Goal: Task Accomplishment & Management: Use online tool/utility

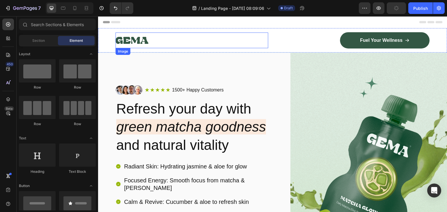
click at [142, 36] on img at bounding box center [131, 41] width 33 height 16
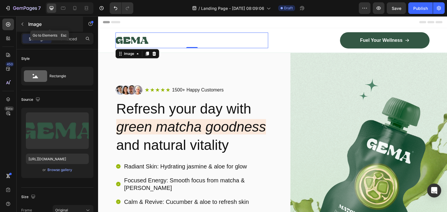
click at [23, 26] on icon "button" at bounding box center [22, 24] width 5 height 5
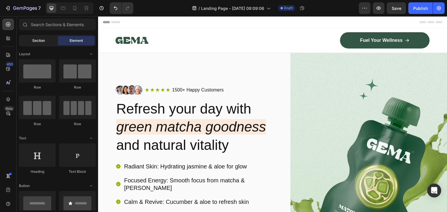
click at [36, 39] on span "Section" at bounding box center [38, 40] width 13 height 5
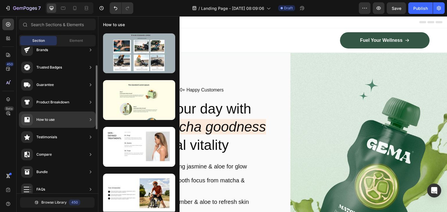
scroll to position [44, 0]
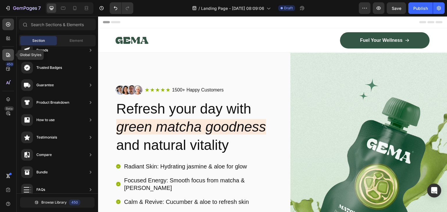
click at [9, 52] on icon at bounding box center [8, 55] width 6 height 6
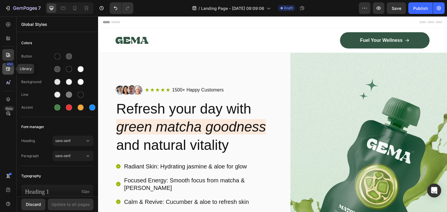
click at [7, 70] on icon at bounding box center [8, 69] width 6 height 6
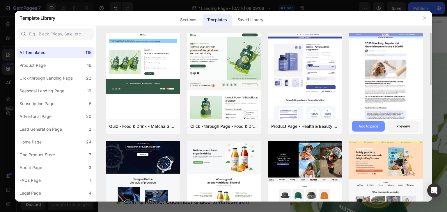
click at [370, 123] on button "Add to page" at bounding box center [368, 126] width 32 height 10
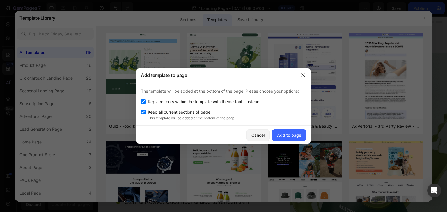
click at [232, 103] on span "Replace fonts within the template with theme fonts instead" at bounding box center [204, 101] width 112 height 7
checkbox input "false"
click at [290, 133] on div "Add to page" at bounding box center [289, 135] width 24 height 6
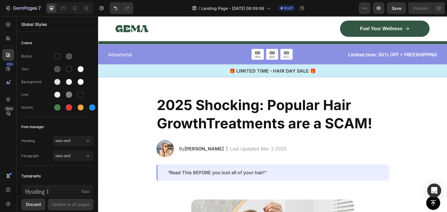
scroll to position [2553, 0]
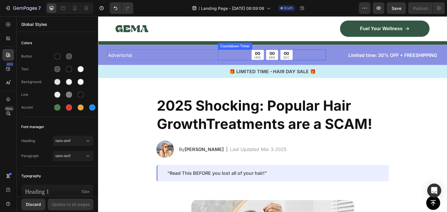
click at [311, 51] on div "00 HRS 00 MIN 00 SEC" at bounding box center [272, 54] width 108 height 11
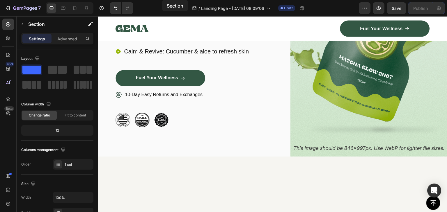
scroll to position [0, 0]
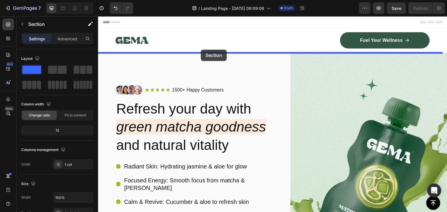
drag, startPoint x: 177, startPoint y: 48, endPoint x: 201, endPoint y: 50, distance: 24.2
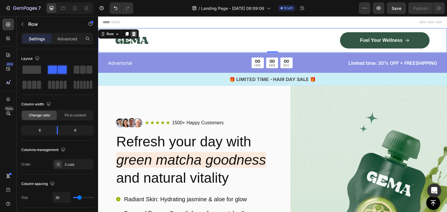
click at [133, 34] on icon at bounding box center [134, 34] width 4 height 4
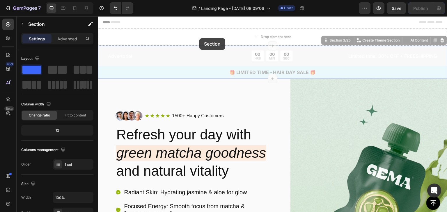
drag, startPoint x: 172, startPoint y: 47, endPoint x: 199, endPoint y: 38, distance: 28.1
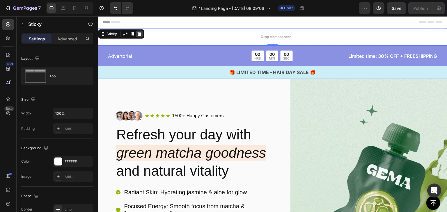
click at [141, 33] on icon at bounding box center [139, 34] width 5 height 5
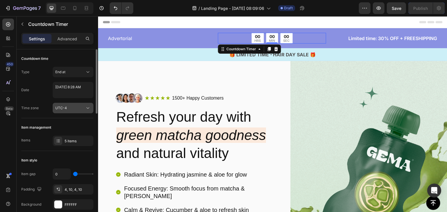
click at [80, 107] on div "UTC-4" at bounding box center [70, 108] width 30 height 5
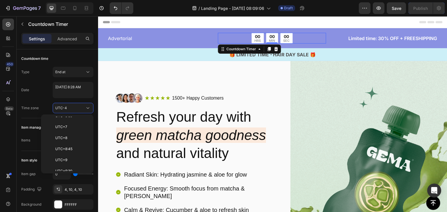
scroll to position [339, 0]
click at [70, 167] on span "UTC+12:45" at bounding box center [64, 169] width 19 height 5
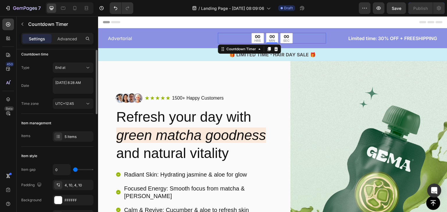
scroll to position [0, 0]
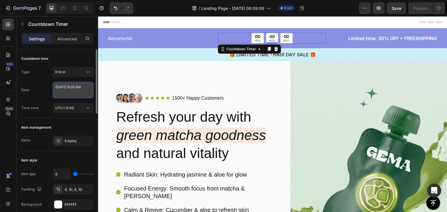
select select "8"
select select "28"
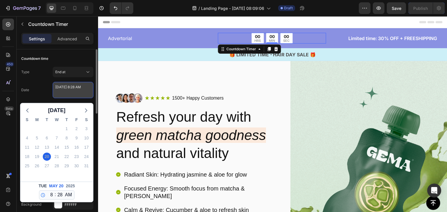
click at [74, 91] on textarea "May 20 2025 8:28 AM" at bounding box center [73, 90] width 41 height 16
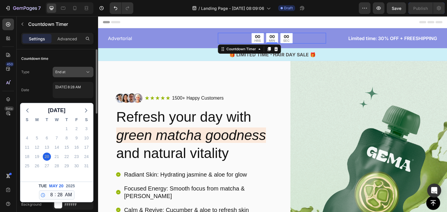
click at [71, 72] on div "End at" at bounding box center [70, 71] width 30 height 5
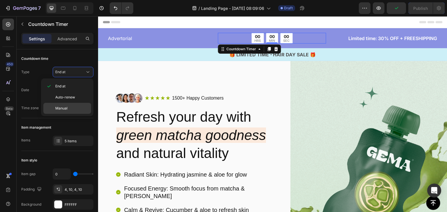
click at [62, 103] on div "Manual" at bounding box center [67, 108] width 48 height 11
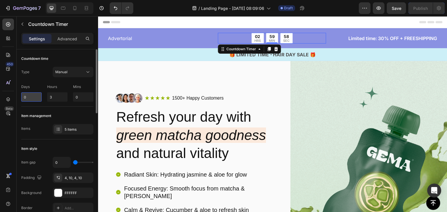
click at [35, 98] on input "0" at bounding box center [31, 96] width 20 height 9
type input "8"
click at [64, 113] on div "Item management" at bounding box center [57, 115] width 72 height 9
click at [35, 99] on input "8" at bounding box center [31, 96] width 20 height 9
type input "8"
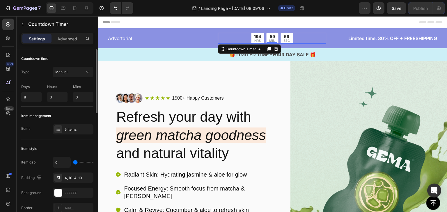
click at [39, 79] on div "Type Manual Days 8 Hours 3 Mins 0" at bounding box center [57, 84] width 72 height 35
click at [76, 67] on button "Manual" at bounding box center [73, 72] width 41 height 10
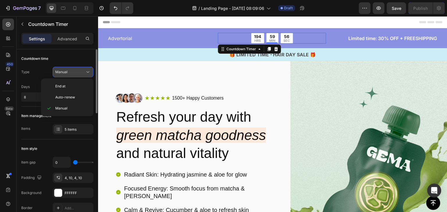
click at [76, 67] on button "Manual" at bounding box center [73, 72] width 41 height 10
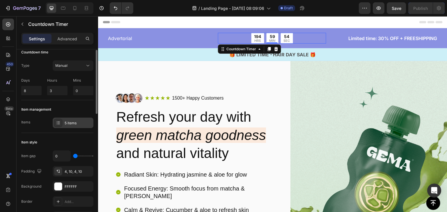
scroll to position [7, 0]
click at [72, 119] on div "5 items" at bounding box center [73, 122] width 41 height 10
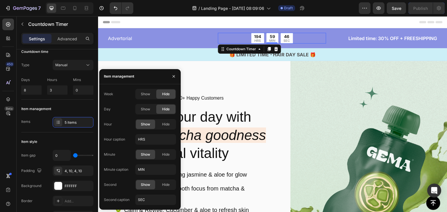
scroll to position [10, 0]
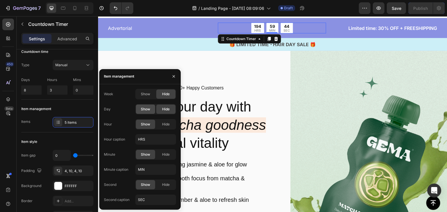
click at [146, 107] on span "Show" at bounding box center [145, 109] width 9 height 5
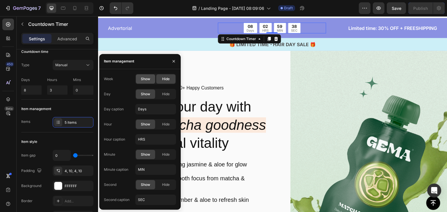
click at [147, 78] on span "Show" at bounding box center [145, 78] width 9 height 5
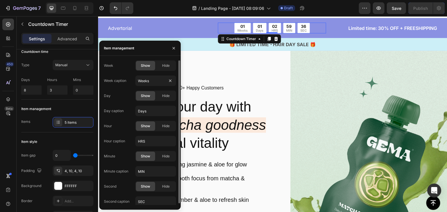
scroll to position [1, 0]
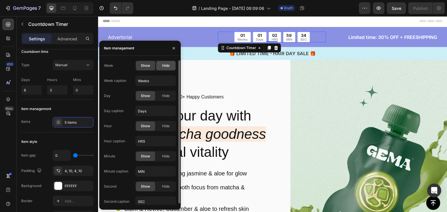
click at [162, 67] on span "Hide" at bounding box center [166, 65] width 8 height 5
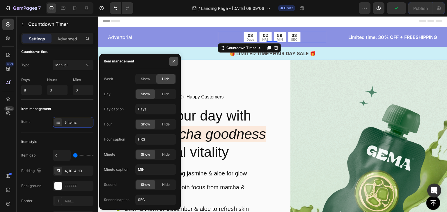
click at [169, 65] on button "button" at bounding box center [173, 61] width 9 height 9
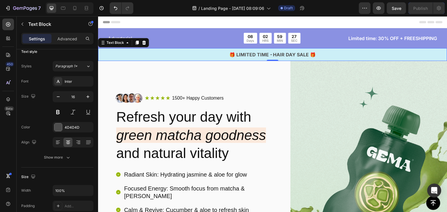
scroll to position [0, 0]
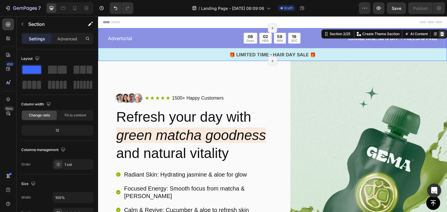
click at [440, 35] on icon at bounding box center [442, 34] width 5 height 5
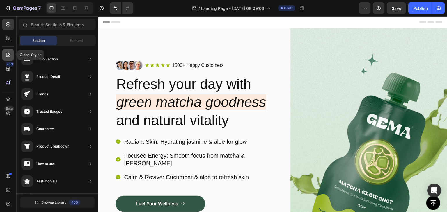
click at [7, 57] on icon at bounding box center [8, 55] width 4 height 4
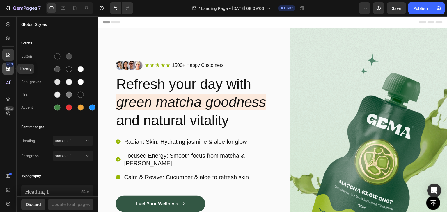
click at [7, 72] on div "450" at bounding box center [8, 69] width 12 height 12
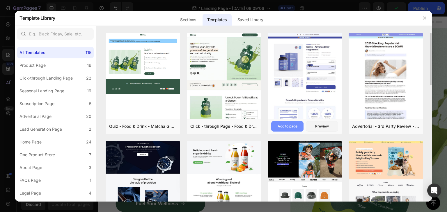
click at [291, 126] on div "Add to page" at bounding box center [287, 126] width 20 height 5
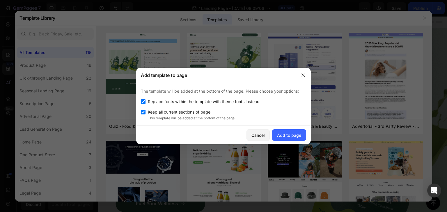
click at [186, 99] on span "Replace fonts within the template with theme fonts instead" at bounding box center [204, 101] width 112 height 7
checkbox input "false"
click at [286, 135] on div "Add to page" at bounding box center [289, 135] width 24 height 6
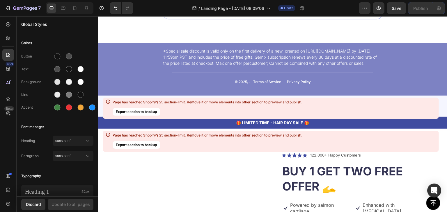
scroll to position [4851, 0]
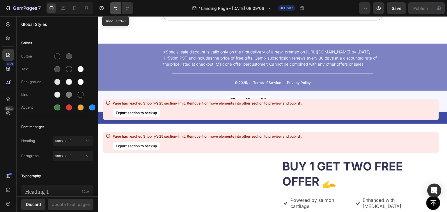
click at [115, 10] on icon "Undo/Redo" at bounding box center [116, 8] width 6 height 6
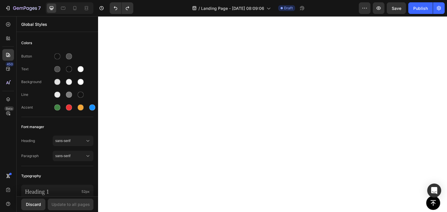
scroll to position [0, 0]
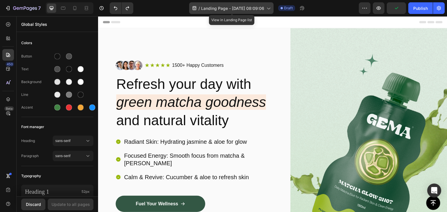
click at [270, 8] on icon at bounding box center [268, 8] width 6 height 6
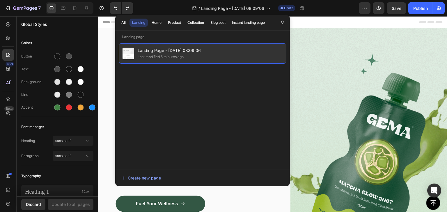
click at [196, 50] on span "Landing Page - Sep 28, 08:09:06" at bounding box center [169, 50] width 63 height 7
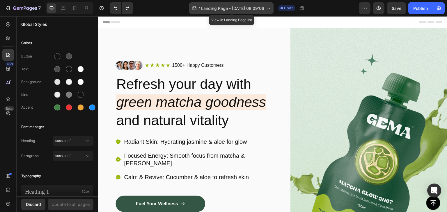
click at [218, 11] on span "Landing Page - Sep 28, 08:09:06" at bounding box center [232, 8] width 63 height 6
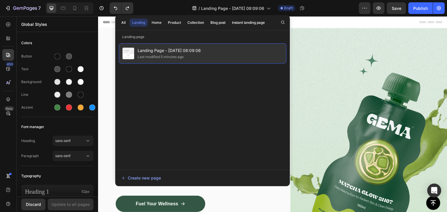
click at [190, 49] on span "Landing Page - Sep 28, 08:09:06" at bounding box center [169, 50] width 63 height 7
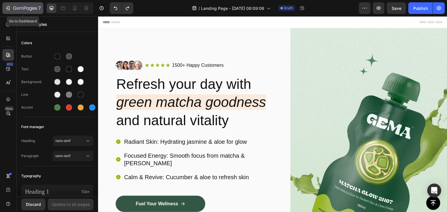
click at [8, 8] on icon "button" at bounding box center [8, 8] width 6 height 6
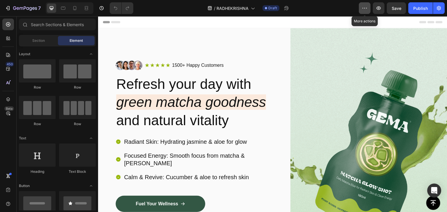
click at [365, 7] on icon "button" at bounding box center [364, 8] width 6 height 6
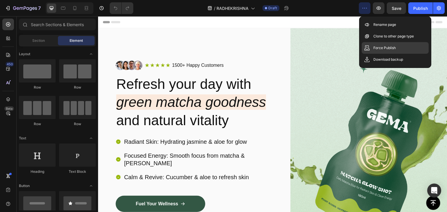
click at [377, 45] on p "Force Publish" at bounding box center [384, 48] width 22 height 6
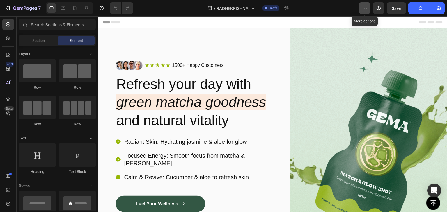
click at [366, 11] on button "button" at bounding box center [365, 8] width 12 height 12
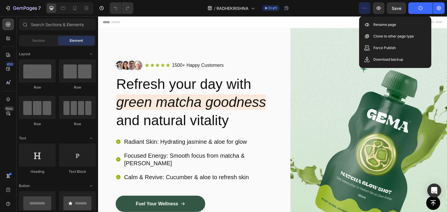
click at [366, 11] on button "button" at bounding box center [365, 8] width 12 height 12
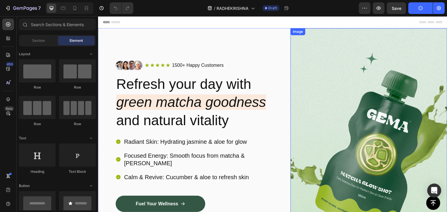
click at [321, 109] on img at bounding box center [368, 149] width 157 height 243
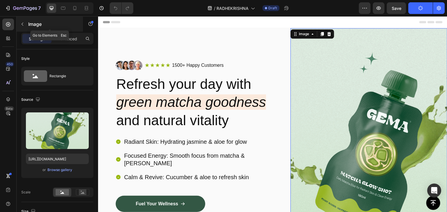
click at [24, 24] on icon "button" at bounding box center [22, 24] width 5 height 5
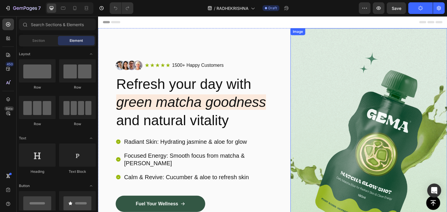
click at [341, 69] on img at bounding box center [368, 149] width 157 height 243
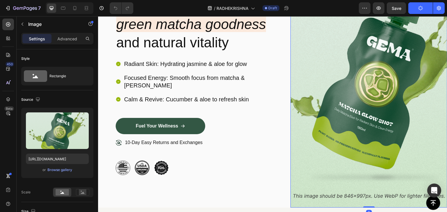
scroll to position [181, 0]
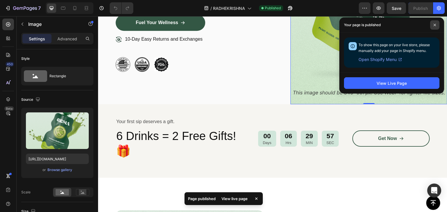
click at [435, 24] on icon at bounding box center [434, 25] width 2 height 2
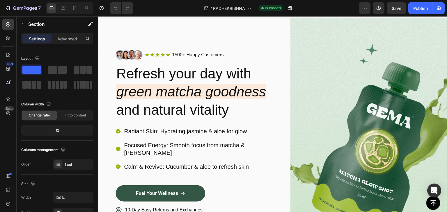
scroll to position [0, 0]
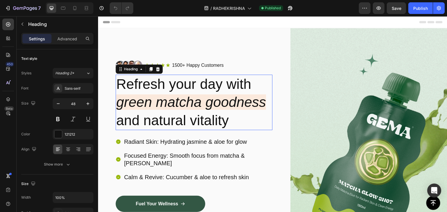
click at [180, 85] on h2 "Refresh your day with green matcha goodness and natural vitality" at bounding box center [193, 103] width 157 height 56
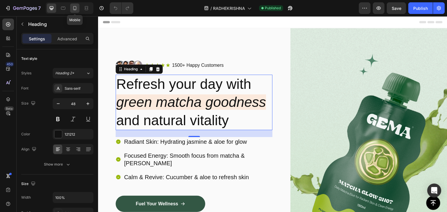
click at [71, 7] on div at bounding box center [74, 7] width 9 height 9
type input "27"
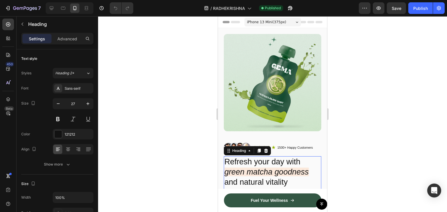
click at [294, 21] on div "iPhone 13 Mini ( 375 px)" at bounding box center [272, 22] width 56 height 9
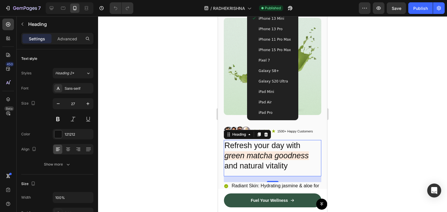
scroll to position [16, 0]
click at [277, 47] on div "iPhone 15 Pro Max" at bounding box center [272, 50] width 47 height 10
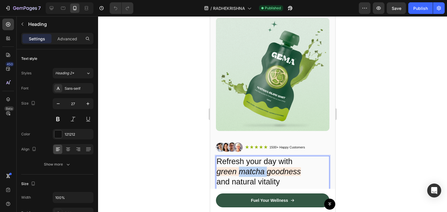
click at [250, 171] on icon "green matcha goodness" at bounding box center [258, 171] width 84 height 9
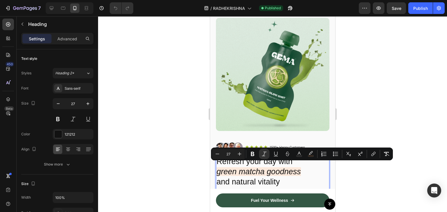
click at [268, 176] on p "Refresh your day with green matcha goodness and natural vitality" at bounding box center [272, 172] width 112 height 31
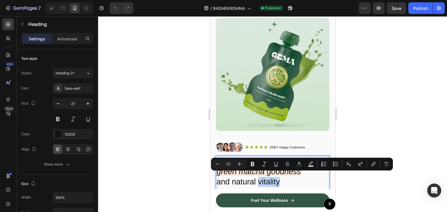
drag, startPoint x: 267, startPoint y: 176, endPoint x: 272, endPoint y: 175, distance: 5.4
click at [272, 175] on p "Refresh your day with green matcha goodness and natural vitality" at bounding box center [272, 172] width 112 height 31
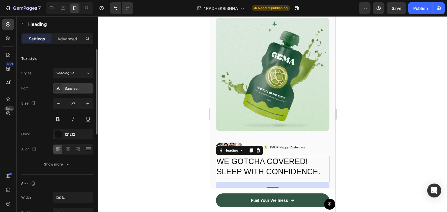
click at [63, 89] on div "Sans-serif" at bounding box center [73, 88] width 41 height 10
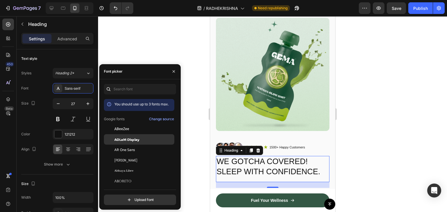
click at [135, 140] on span "ADLaM Display" at bounding box center [126, 139] width 25 height 5
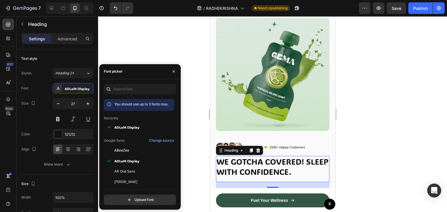
click at [112, 89] on div at bounding box center [108, 89] width 9 height 10
click at [116, 90] on input "text" at bounding box center [140, 89] width 72 height 10
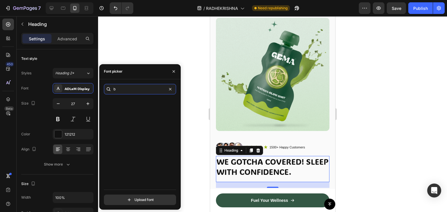
scroll to position [0, 0]
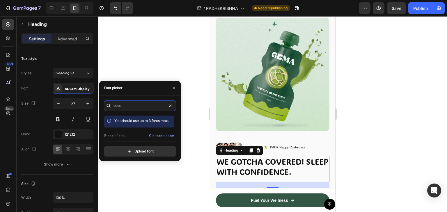
type input "beba"
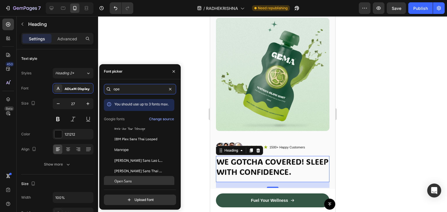
type input "ope"
click at [147, 183] on div "Open Sans" at bounding box center [143, 181] width 59 height 5
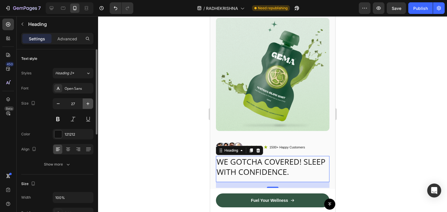
click at [86, 102] on icon "button" at bounding box center [88, 104] width 6 height 6
type input "28"
click at [56, 121] on button at bounding box center [58, 119] width 10 height 10
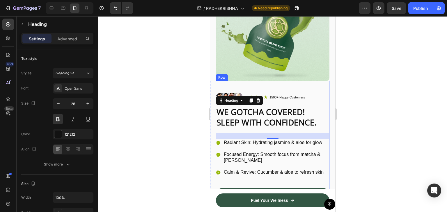
scroll to position [67, 0]
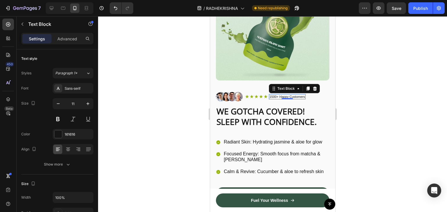
click at [292, 95] on p "1500+ Happy Customers" at bounding box center [286, 97] width 35 height 4
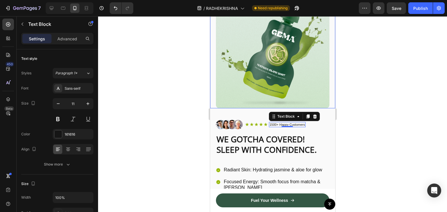
scroll to position [76, 0]
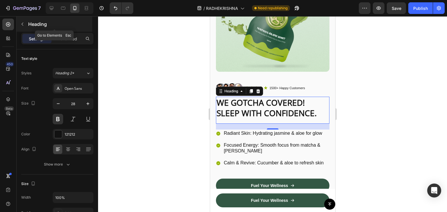
click at [21, 19] on button "button" at bounding box center [22, 23] width 9 height 9
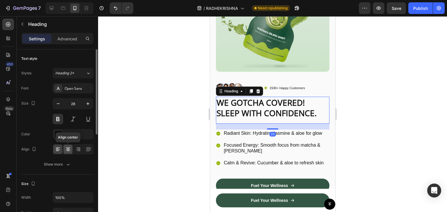
click at [68, 148] on icon at bounding box center [68, 150] width 6 height 6
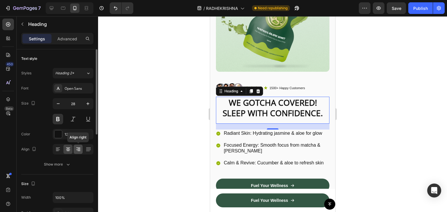
click at [77, 150] on icon at bounding box center [78, 150] width 4 height 1
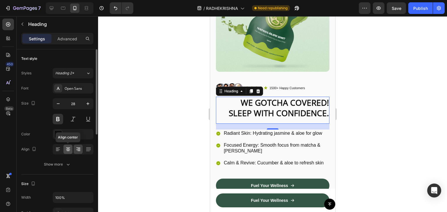
click at [68, 150] on icon at bounding box center [68, 150] width 6 height 6
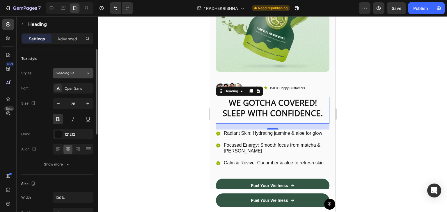
click at [85, 74] on div "Heading 2*" at bounding box center [70, 73] width 31 height 5
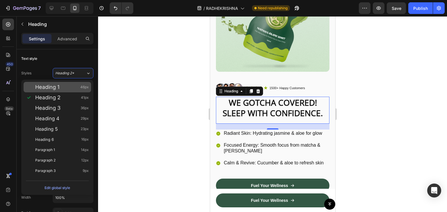
click at [78, 89] on div "Heading 1 46px" at bounding box center [62, 87] width 54 height 6
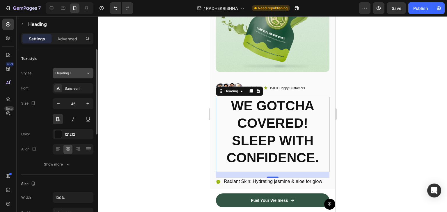
click at [82, 75] on div "Heading 1" at bounding box center [70, 73] width 31 height 5
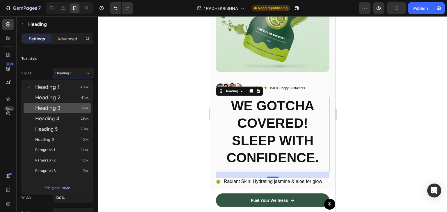
click at [73, 109] on div "Heading 3 36px" at bounding box center [62, 108] width 54 height 6
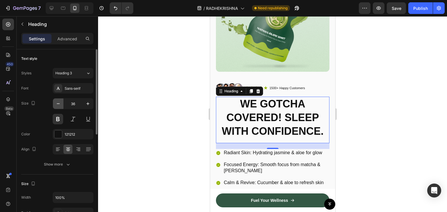
click at [59, 106] on icon "button" at bounding box center [58, 104] width 6 height 6
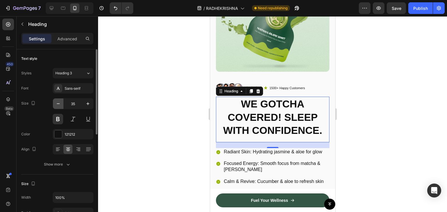
click at [59, 106] on icon "button" at bounding box center [58, 104] width 6 height 6
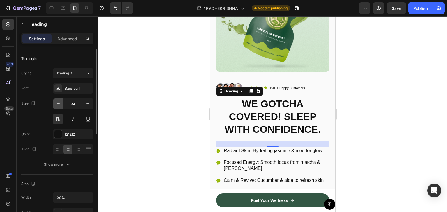
click at [59, 106] on icon "button" at bounding box center [58, 104] width 6 height 6
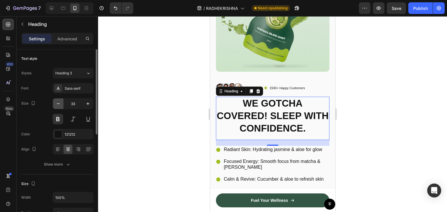
click at [59, 106] on icon "button" at bounding box center [58, 104] width 6 height 6
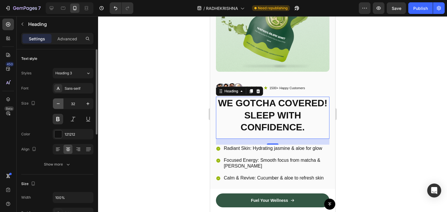
click at [59, 106] on icon "button" at bounding box center [58, 104] width 6 height 6
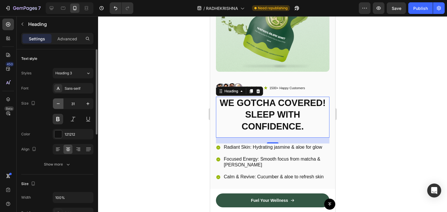
click at [59, 106] on icon "button" at bounding box center [58, 104] width 6 height 6
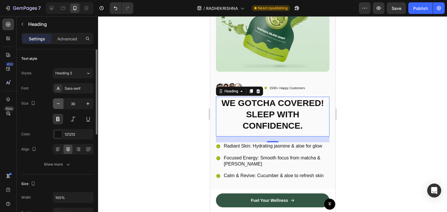
click at [59, 106] on icon "button" at bounding box center [58, 104] width 6 height 6
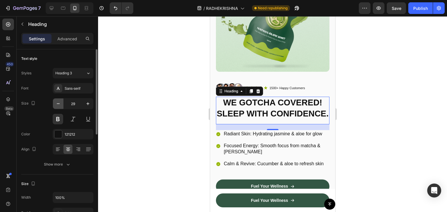
click at [59, 106] on icon "button" at bounding box center [58, 104] width 6 height 6
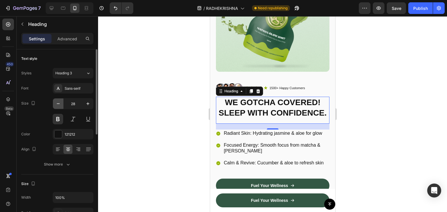
click at [59, 106] on icon "button" at bounding box center [58, 104] width 6 height 6
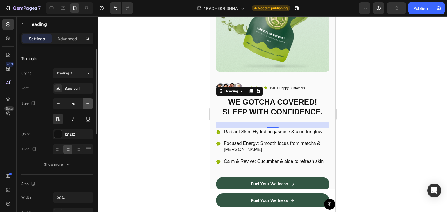
click at [88, 101] on icon "button" at bounding box center [88, 104] width 6 height 6
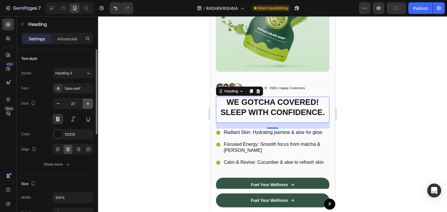
type input "28"
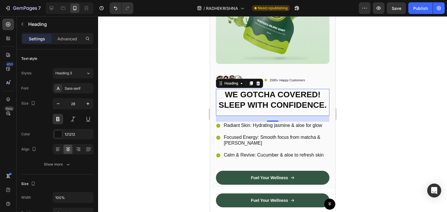
scroll to position [84, 0]
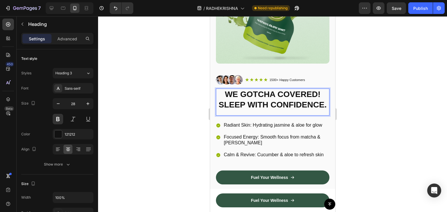
click at [245, 100] on p "WE GOTCHA COVERED! SLEEP WITH CONFIDENCE." at bounding box center [272, 99] width 112 height 21
click at [223, 91] on p "WE GOTCHA COVERED! SLEEP WITH CONFIDENCE." at bounding box center [272, 99] width 112 height 21
click at [245, 102] on p "WE GOTCHA COVERED! SLEEP WITH CONFIDENCE." at bounding box center [272, 99] width 112 height 21
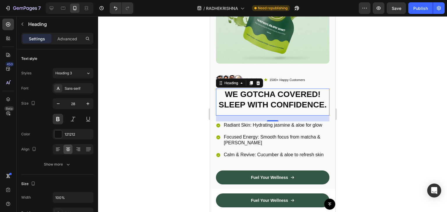
click at [366, 67] on div at bounding box center [272, 114] width 349 height 196
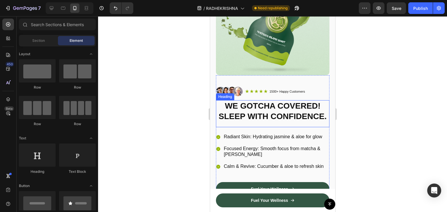
scroll to position [77, 0]
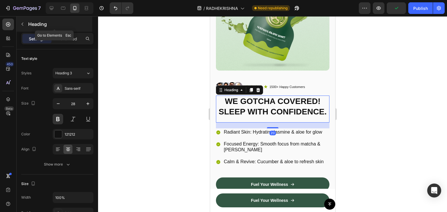
click at [25, 22] on button "button" at bounding box center [22, 23] width 9 height 9
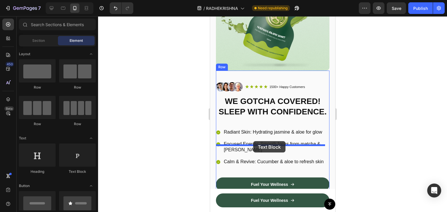
drag, startPoint x: 283, startPoint y: 167, endPoint x: 253, endPoint y: 141, distance: 39.6
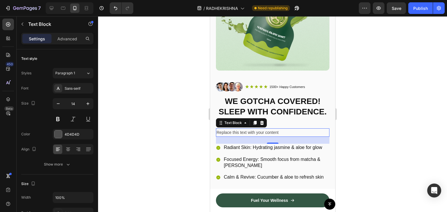
click at [238, 136] on p "Replace this text with your content" at bounding box center [272, 132] width 112 height 7
click at [83, 88] on div "Sans-serif" at bounding box center [78, 88] width 27 height 5
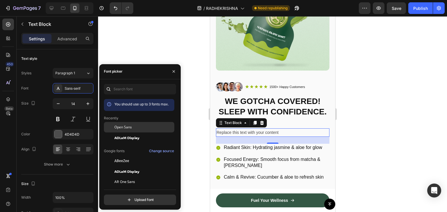
click at [119, 124] on div "Open Sans" at bounding box center [139, 127] width 70 height 10
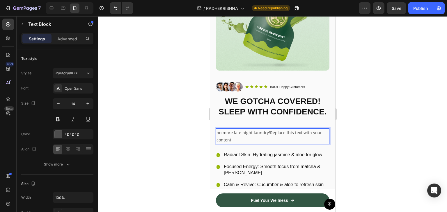
click at [215, 144] on div "no more late night laundry!Replace this text with your content" at bounding box center [271, 137] width 113 height 16
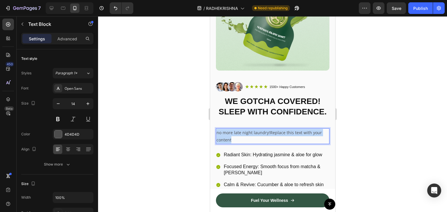
click at [215, 144] on div "no more late night laundry!Replace this text with your content" at bounding box center [271, 137] width 113 height 16
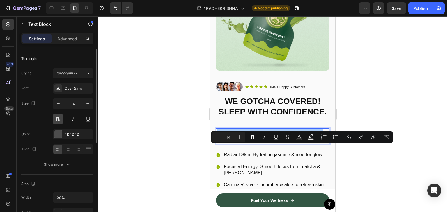
click at [58, 119] on button at bounding box center [58, 119] width 10 height 10
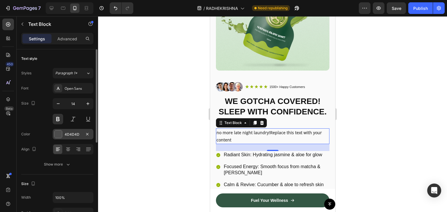
click at [57, 131] on div at bounding box center [58, 135] width 8 height 8
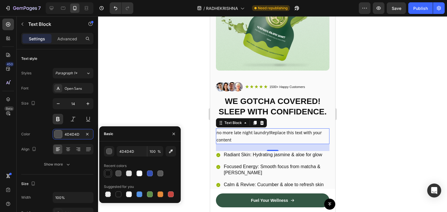
click at [106, 170] on div at bounding box center [108, 174] width 8 height 8
click at [172, 151] on icon "button" at bounding box center [171, 152] width 6 height 6
type input "151515"
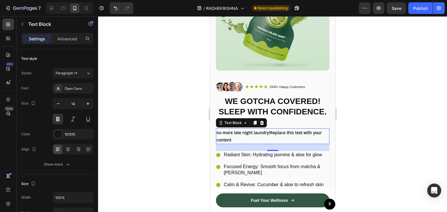
click at [344, 83] on div at bounding box center [272, 114] width 349 height 196
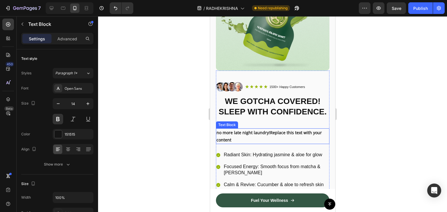
click at [254, 144] on p "no more late night laundry!Replace this text with your content" at bounding box center [272, 136] width 112 height 15
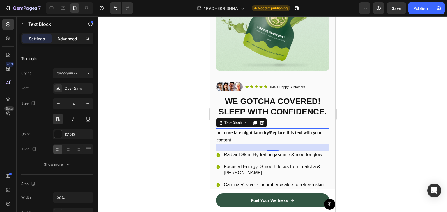
click at [77, 38] on p "Advanced" at bounding box center [67, 39] width 20 height 6
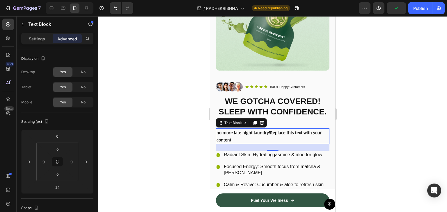
click at [375, 104] on div at bounding box center [272, 114] width 349 height 196
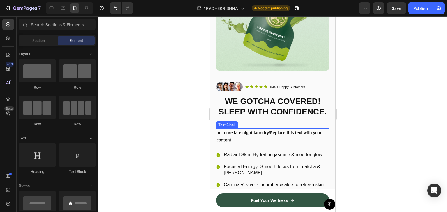
click at [267, 144] on p "no more late night laundry!Replace this text with your content" at bounding box center [272, 136] width 112 height 15
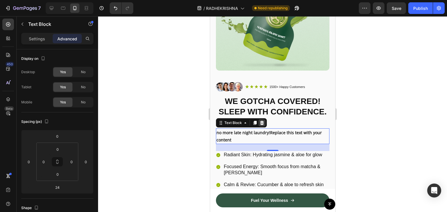
click at [262, 125] on icon at bounding box center [261, 123] width 5 height 5
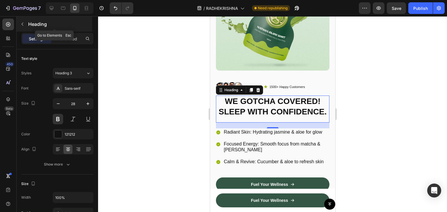
click at [23, 23] on icon "button" at bounding box center [23, 24] width 2 height 3
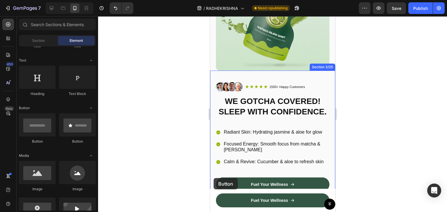
scroll to position [78, 0]
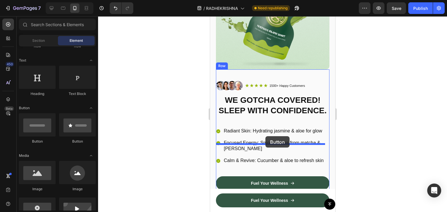
drag, startPoint x: 280, startPoint y: 139, endPoint x: 265, endPoint y: 136, distance: 15.1
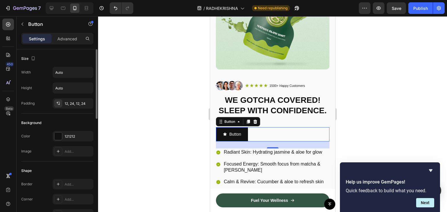
scroll to position [0, 0]
click at [69, 40] on p "Advanced" at bounding box center [67, 39] width 20 height 6
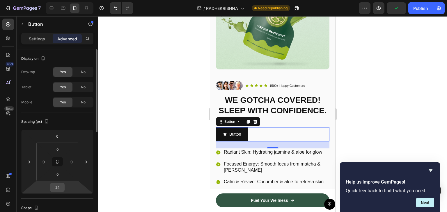
click at [57, 187] on input "24" at bounding box center [57, 187] width 12 height 9
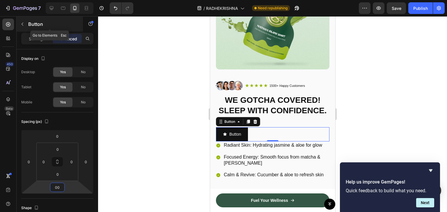
type input "0"
click at [22, 24] on icon "button" at bounding box center [23, 24] width 2 height 3
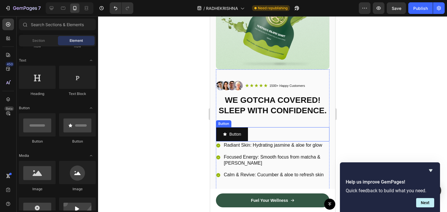
click at [266, 142] on div "Button Button" at bounding box center [271, 134] width 113 height 14
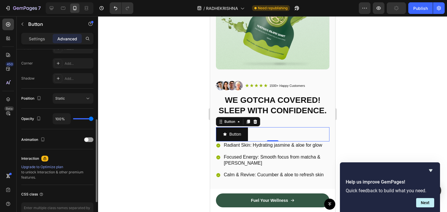
scroll to position [164, 0]
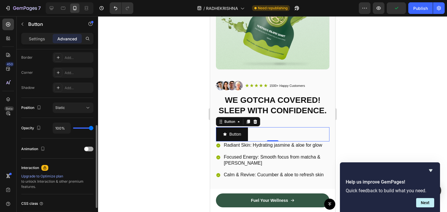
click at [86, 148] on span at bounding box center [86, 149] width 4 height 4
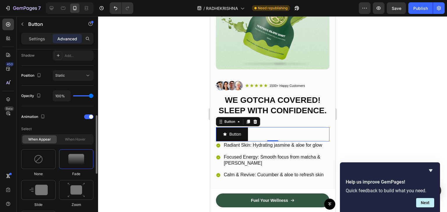
scroll to position [198, 0]
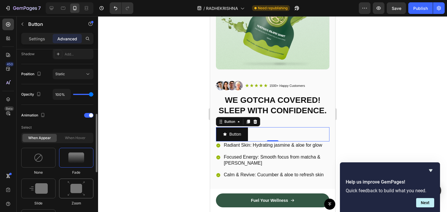
click at [75, 193] on img at bounding box center [75, 188] width 17 height 15
click at [90, 115] on span at bounding box center [91, 115] width 4 height 4
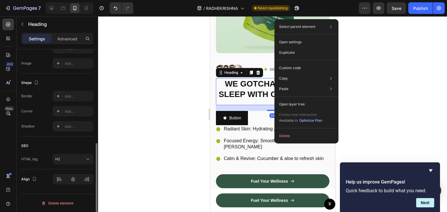
scroll to position [0, 0]
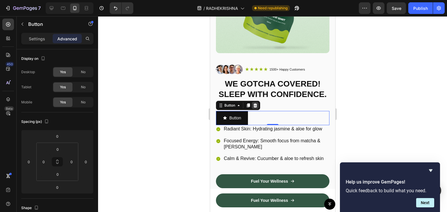
click at [254, 108] on icon at bounding box center [255, 106] width 4 height 4
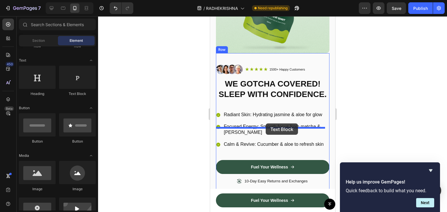
drag, startPoint x: 275, startPoint y: 96, endPoint x: 265, endPoint y: 124, distance: 29.6
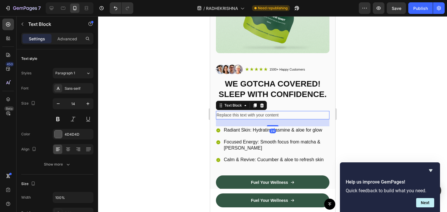
click at [281, 120] on div "Replace this text with your content" at bounding box center [271, 115] width 113 height 8
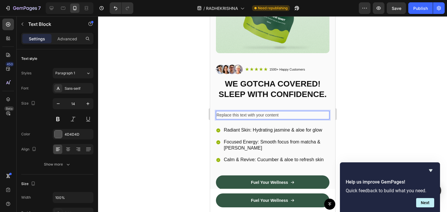
drag, startPoint x: 281, startPoint y: 131, endPoint x: 279, endPoint y: 126, distance: 4.6
click at [279, 126] on div "Image Icon Icon Icon Icon Icon Icon List 1500+ Happy Customers Text Block Row R…" at bounding box center [271, 146] width 113 height 162
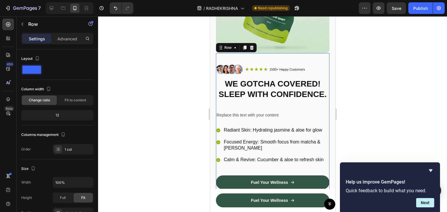
click at [279, 126] on div "Image Icon Icon Icon Icon Icon Icon List 1500+ Happy Customers Text Block Row R…" at bounding box center [271, 146] width 113 height 162
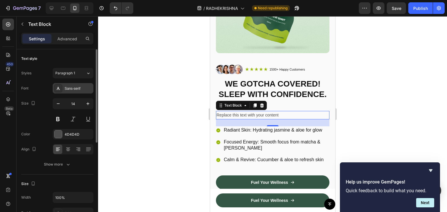
click at [84, 83] on div "Sans-serif" at bounding box center [73, 88] width 41 height 10
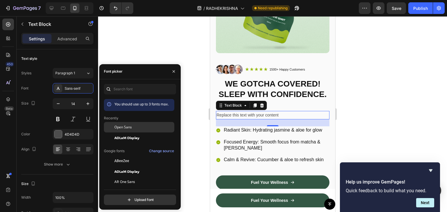
click at [130, 124] on div "Open Sans" at bounding box center [139, 127] width 70 height 10
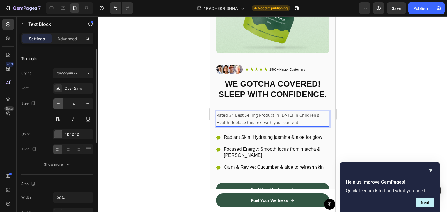
click at [59, 103] on icon "button" at bounding box center [58, 104] width 6 height 6
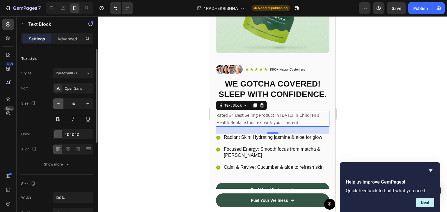
click at [59, 103] on icon "button" at bounding box center [58, 104] width 6 height 6
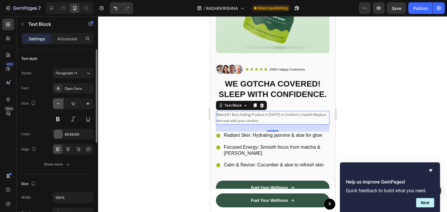
click at [59, 103] on icon "button" at bounding box center [58, 104] width 6 height 6
type input "11"
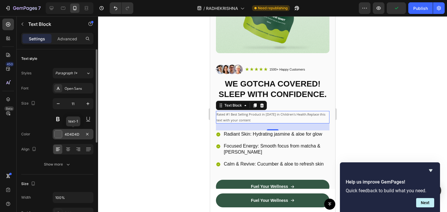
click at [60, 133] on div at bounding box center [58, 135] width 8 height 8
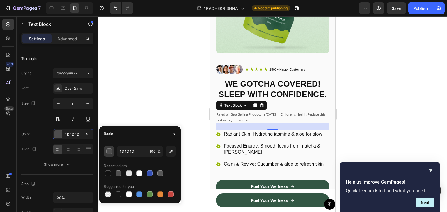
click at [112, 151] on button "button" at bounding box center [109, 151] width 10 height 10
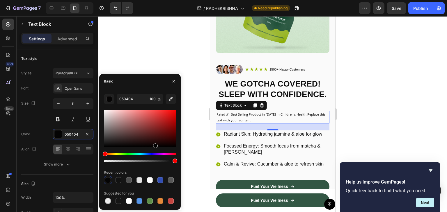
type input "000000"
drag, startPoint x: 105, startPoint y: 146, endPoint x: 99, endPoint y: 151, distance: 7.4
click at [99, 151] on div "000000 100 % Recent colors Suggested for you" at bounding box center [139, 149] width 81 height 111
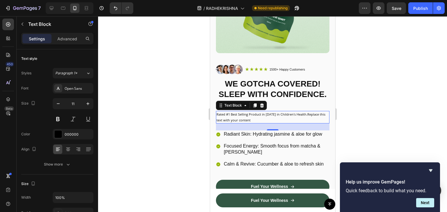
click at [363, 68] on div at bounding box center [272, 114] width 349 height 196
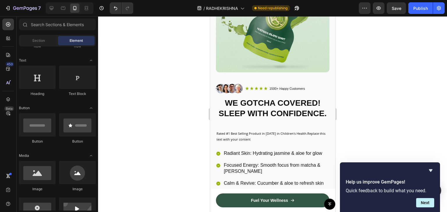
scroll to position [74, 0]
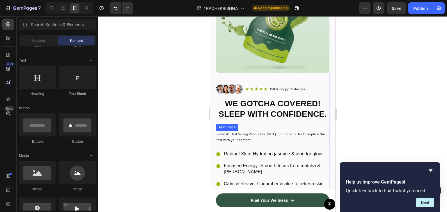
click at [272, 143] on p "Rated #1 Best Selling Product in [DATE] in Children's Health.Replace this text …" at bounding box center [272, 137] width 112 height 12
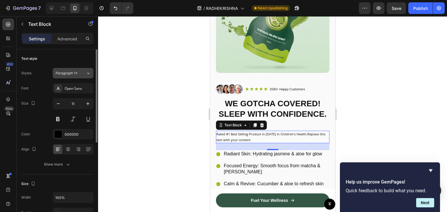
click at [86, 72] on icon at bounding box center [88, 73] width 5 height 6
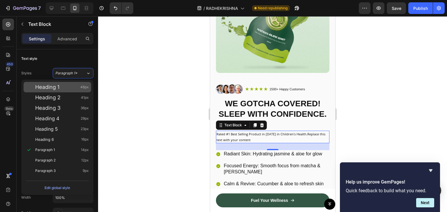
click at [62, 90] on div "Heading 1 46px" at bounding box center [57, 87] width 67 height 10
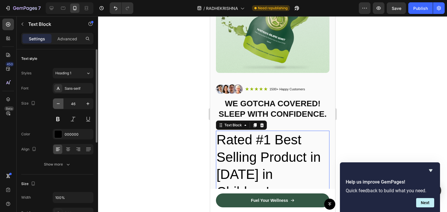
click at [56, 106] on icon "button" at bounding box center [58, 104] width 6 height 6
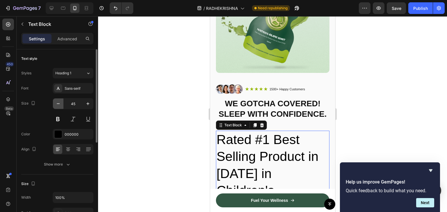
click at [56, 106] on icon "button" at bounding box center [58, 104] width 6 height 6
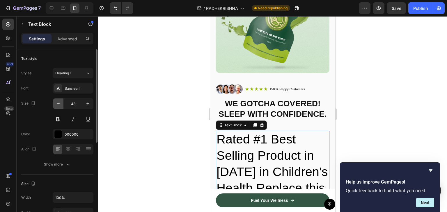
click at [56, 106] on icon "button" at bounding box center [58, 104] width 6 height 6
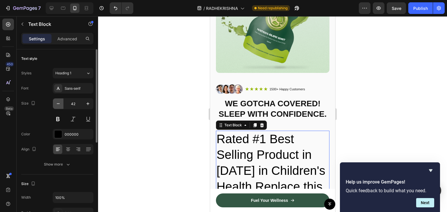
click at [56, 106] on icon "button" at bounding box center [58, 104] width 6 height 6
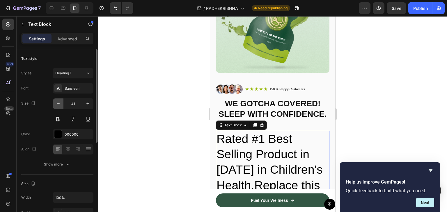
click at [56, 106] on icon "button" at bounding box center [58, 104] width 6 height 6
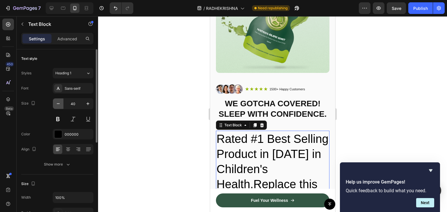
click at [56, 106] on icon "button" at bounding box center [58, 104] width 6 height 6
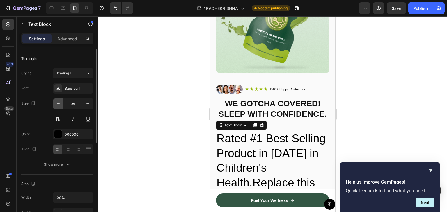
click at [56, 106] on icon "button" at bounding box center [58, 104] width 6 height 6
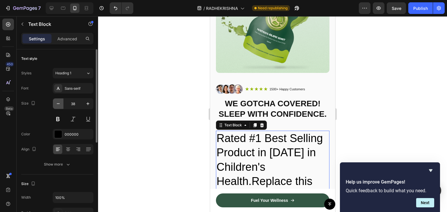
click at [56, 106] on icon "button" at bounding box center [58, 104] width 6 height 6
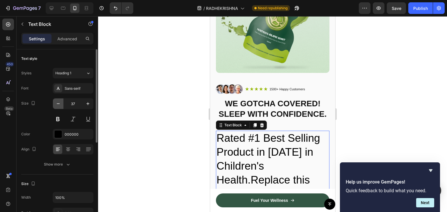
click at [56, 106] on icon "button" at bounding box center [58, 104] width 6 height 6
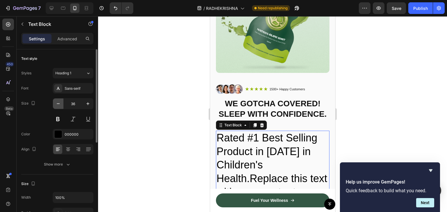
click at [56, 106] on icon "button" at bounding box center [58, 104] width 6 height 6
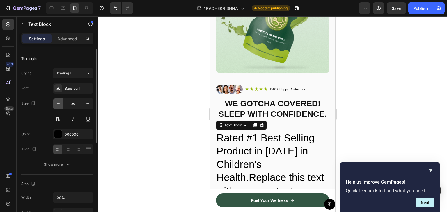
click at [56, 106] on icon "button" at bounding box center [58, 104] width 6 height 6
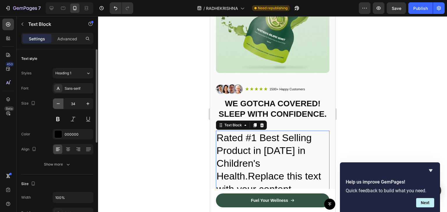
click at [56, 106] on icon "button" at bounding box center [58, 104] width 6 height 6
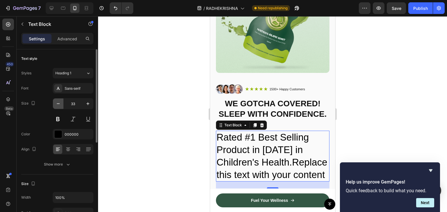
click at [56, 106] on icon "button" at bounding box center [58, 104] width 6 height 6
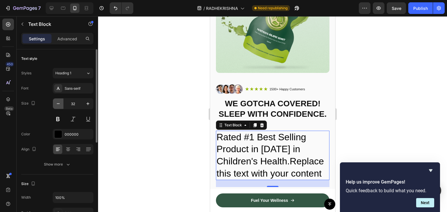
click at [56, 106] on icon "button" at bounding box center [58, 104] width 6 height 6
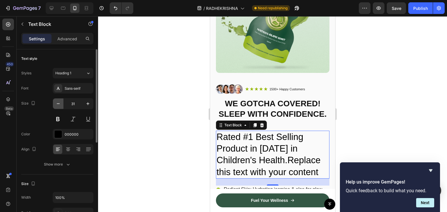
click at [56, 106] on icon "button" at bounding box center [58, 104] width 6 height 6
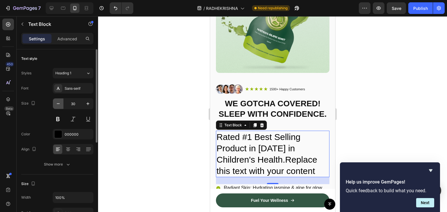
click at [56, 106] on icon "button" at bounding box center [58, 104] width 6 height 6
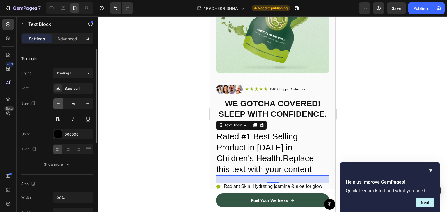
click at [56, 106] on icon "button" at bounding box center [58, 104] width 6 height 6
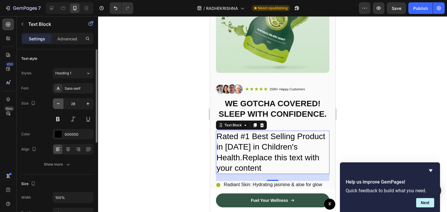
click at [56, 106] on icon "button" at bounding box center [58, 104] width 6 height 6
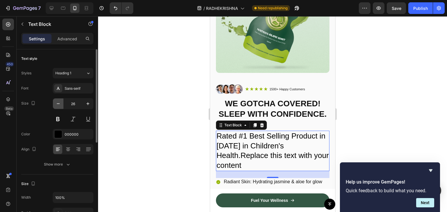
click at [56, 106] on icon "button" at bounding box center [58, 104] width 6 height 6
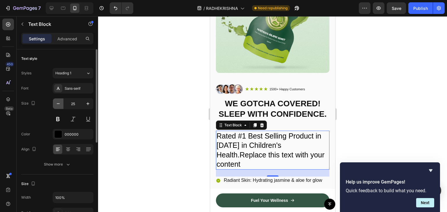
click at [56, 106] on icon "button" at bounding box center [58, 104] width 6 height 6
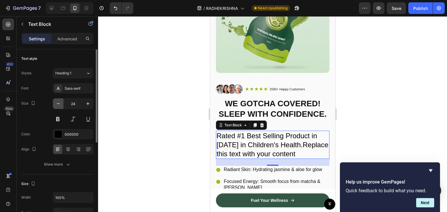
click at [56, 106] on icon "button" at bounding box center [58, 104] width 6 height 6
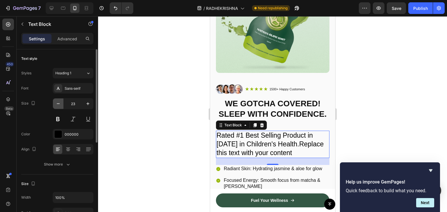
click at [56, 106] on icon "button" at bounding box center [58, 104] width 6 height 6
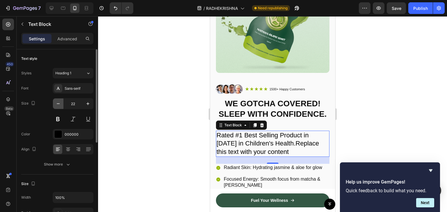
click at [56, 106] on icon "button" at bounding box center [58, 104] width 6 height 6
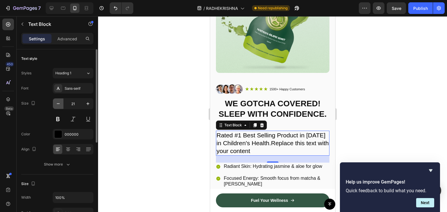
click at [56, 106] on icon "button" at bounding box center [58, 104] width 6 height 6
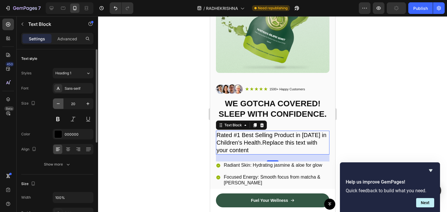
click at [56, 106] on icon "button" at bounding box center [58, 104] width 6 height 6
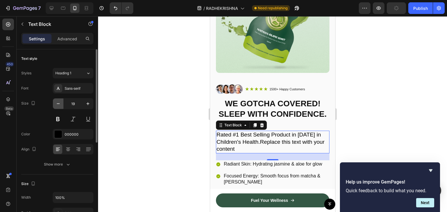
click at [56, 106] on icon "button" at bounding box center [58, 104] width 6 height 6
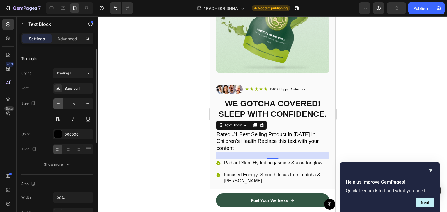
click at [56, 106] on icon "button" at bounding box center [58, 104] width 6 height 6
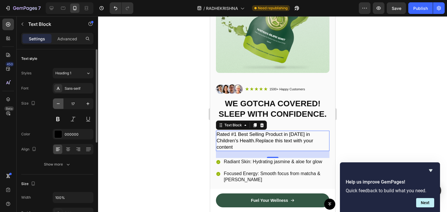
click at [56, 106] on icon "button" at bounding box center [58, 104] width 6 height 6
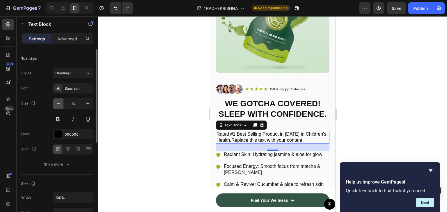
click at [56, 106] on icon "button" at bounding box center [58, 104] width 6 height 6
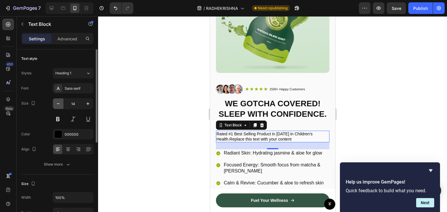
click at [56, 106] on icon "button" at bounding box center [58, 104] width 6 height 6
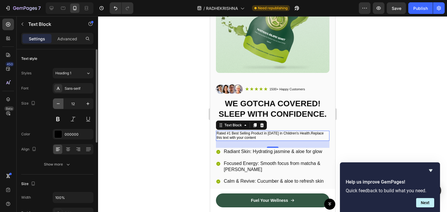
click at [56, 106] on icon "button" at bounding box center [58, 104] width 6 height 6
type input "10"
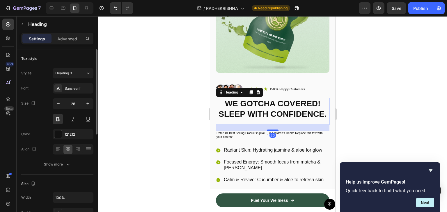
click at [355, 104] on div at bounding box center [272, 114] width 349 height 196
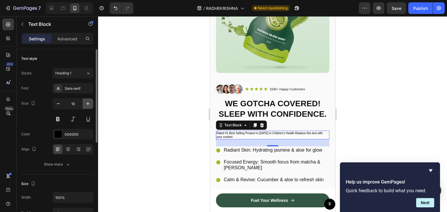
click at [88, 101] on icon "button" at bounding box center [88, 104] width 6 height 6
type input "11"
click at [89, 96] on div "Font Sans-serif Size 11 Color 000000 Align Show more" at bounding box center [57, 126] width 72 height 87
click at [89, 93] on div "Sans-serif" at bounding box center [73, 88] width 41 height 10
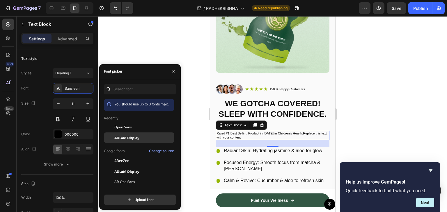
click at [130, 136] on span "ADLaM Display" at bounding box center [126, 137] width 25 height 5
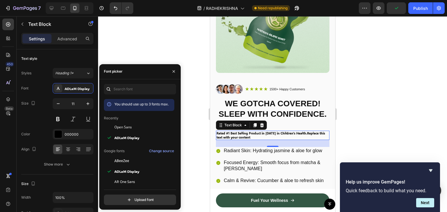
click at [156, 30] on div at bounding box center [272, 114] width 349 height 196
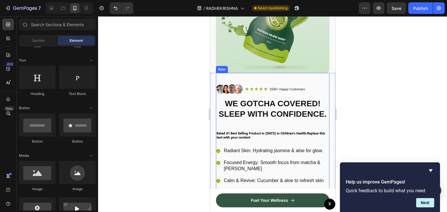
scroll to position [0, 0]
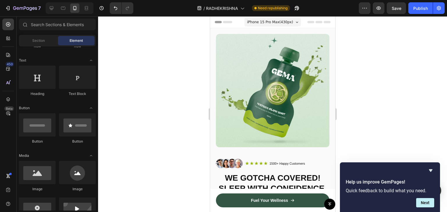
click at [290, 21] on div "iPhone 15 Pro Max ( 430 px)" at bounding box center [272, 22] width 56 height 9
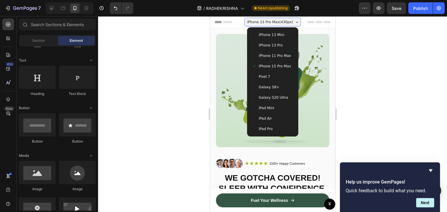
click at [276, 97] on span "Galaxy S20 Ultra" at bounding box center [272, 98] width 29 height 6
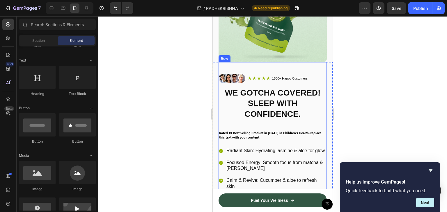
scroll to position [80, 0]
click at [275, 140] on p "Rated #1 Best Selling Product in [DATE] in Children's Health.Replace this text …" at bounding box center [272, 135] width 107 height 8
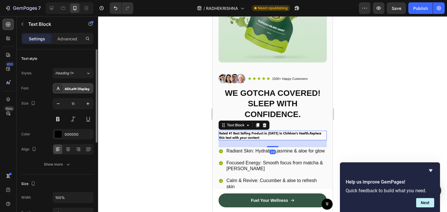
click at [77, 91] on div "ADLaM Display" at bounding box center [78, 88] width 27 height 5
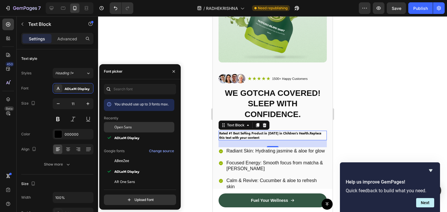
click at [129, 131] on div "Open Sans" at bounding box center [139, 127] width 70 height 10
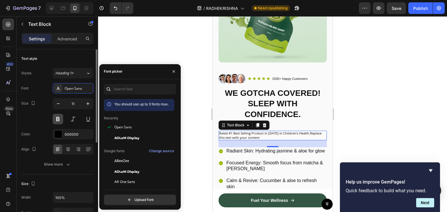
click at [59, 119] on button at bounding box center [58, 119] width 10 height 10
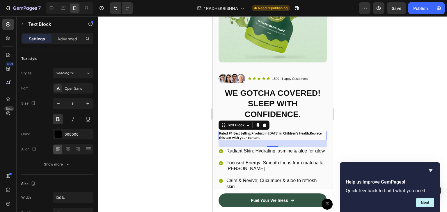
click at [350, 90] on div at bounding box center [272, 114] width 349 height 196
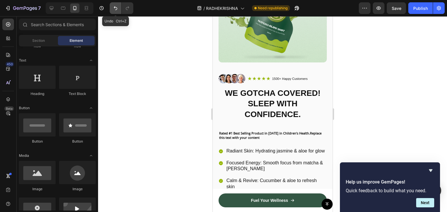
click at [115, 9] on icon "Undo/Redo" at bounding box center [116, 8] width 6 height 6
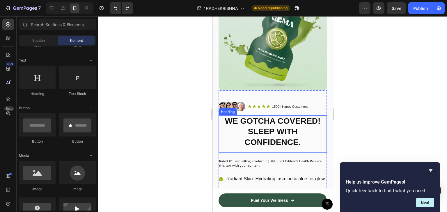
scroll to position [52, 0]
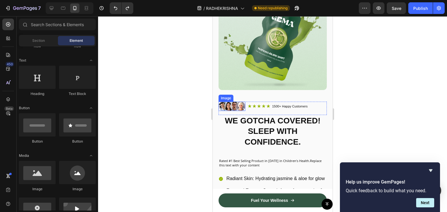
click at [244, 102] on img at bounding box center [231, 106] width 27 height 9
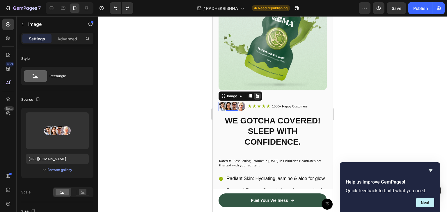
click at [257, 94] on icon at bounding box center [256, 96] width 5 height 5
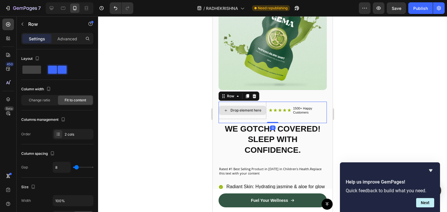
drag, startPoint x: 255, startPoint y: 100, endPoint x: 398, endPoint y: 84, distance: 144.0
click at [255, 102] on div "Drop element here" at bounding box center [242, 110] width 48 height 17
click at [24, 72] on span at bounding box center [31, 70] width 19 height 8
type input "0"
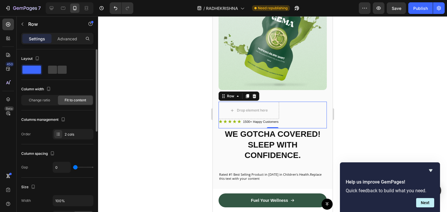
scroll to position [0, 0]
click at [256, 93] on div at bounding box center [253, 96] width 7 height 7
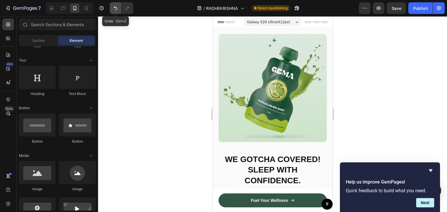
click at [117, 8] on icon "Undo/Redo" at bounding box center [115, 8] width 3 height 4
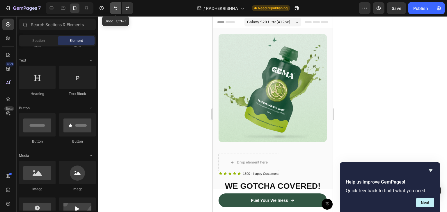
click at [118, 9] on icon "Undo/Redo" at bounding box center [116, 8] width 6 height 6
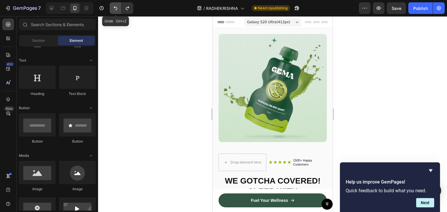
click at [118, 9] on icon "Undo/Redo" at bounding box center [116, 8] width 6 height 6
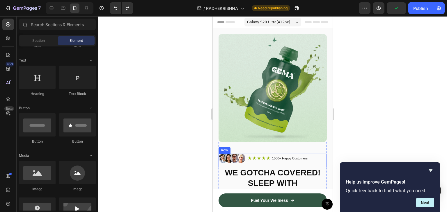
click at [309, 154] on div "Image Icon Icon Icon Icon Icon Icon List 1500+ Happy Customers Text Block Row R…" at bounding box center [272, 160] width 108 height 13
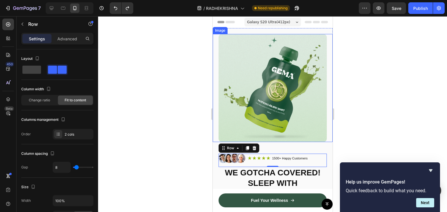
scroll to position [78, 0]
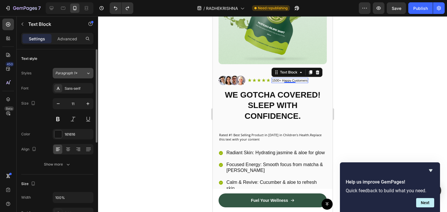
click at [87, 74] on icon at bounding box center [88, 73] width 5 height 6
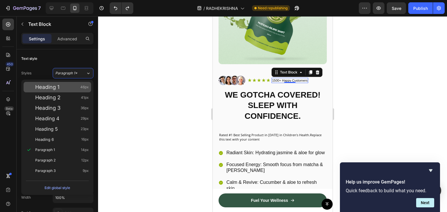
click at [76, 87] on div "Heading 1 46px" at bounding box center [62, 87] width 54 height 6
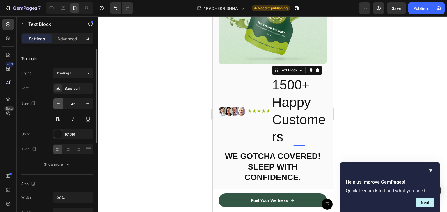
click at [58, 106] on icon "button" at bounding box center [58, 104] width 6 height 6
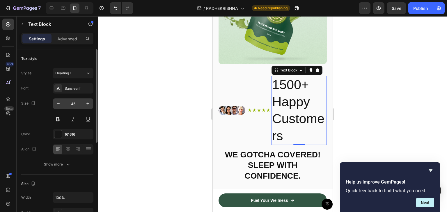
type input "44"
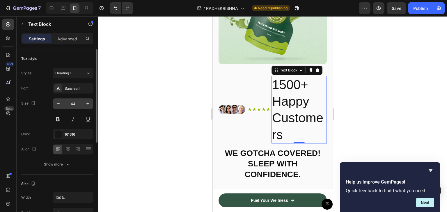
drag, startPoint x: 58, startPoint y: 106, endPoint x: 69, endPoint y: 103, distance: 11.6
click at [69, 103] on div "44" at bounding box center [73, 104] width 40 height 10
click at [69, 103] on input "44" at bounding box center [72, 104] width 19 height 10
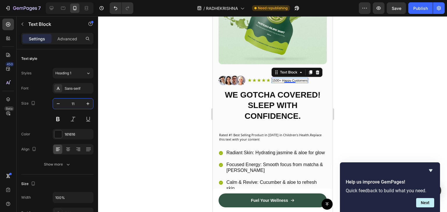
type input "11"
click at [151, 72] on div at bounding box center [272, 114] width 349 height 196
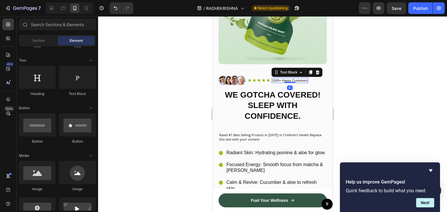
click at [296, 78] on div "1500+ Happy Customers" at bounding box center [289, 80] width 37 height 5
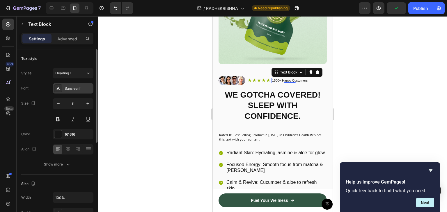
click at [85, 90] on div "Sans-serif" at bounding box center [78, 88] width 27 height 5
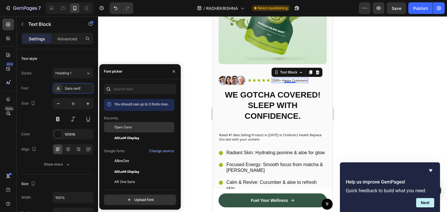
click at [124, 123] on div "Open Sans" at bounding box center [139, 127] width 70 height 10
click at [151, 42] on div at bounding box center [272, 114] width 349 height 196
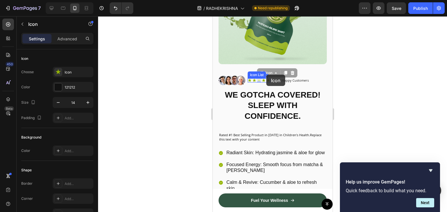
drag, startPoint x: 260, startPoint y: 75, endPoint x: 265, endPoint y: 75, distance: 5.8
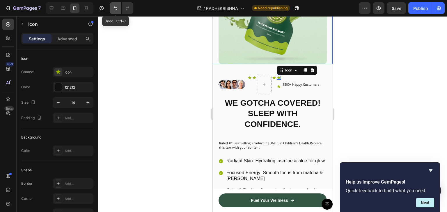
click at [115, 11] on button "Undo/Redo" at bounding box center [116, 8] width 12 height 12
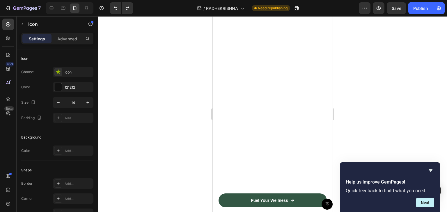
scroll to position [0, 0]
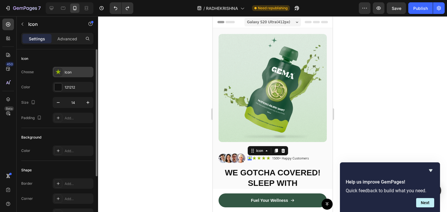
click at [59, 70] on icon at bounding box center [58, 72] width 6 height 6
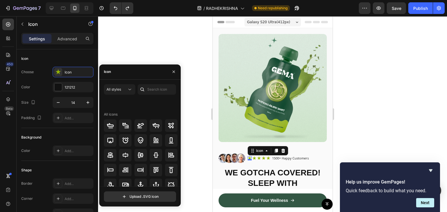
scroll to position [189, 0]
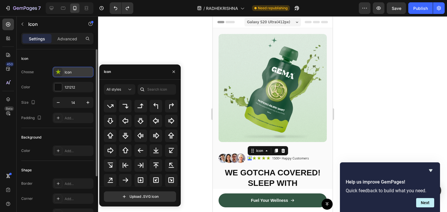
click at [84, 73] on div "Icon" at bounding box center [78, 72] width 27 height 5
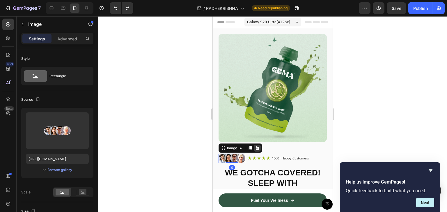
click at [255, 146] on icon at bounding box center [257, 148] width 4 height 4
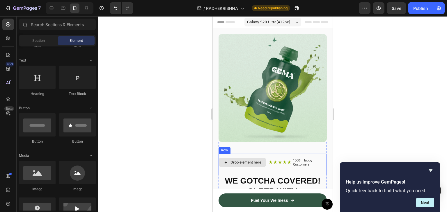
click at [259, 154] on div "Drop element here" at bounding box center [242, 162] width 48 height 17
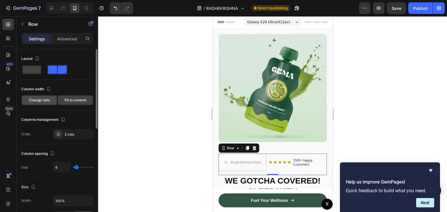
click at [48, 97] on div "Change ratio" at bounding box center [39, 100] width 35 height 9
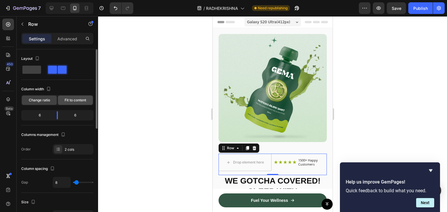
click at [65, 98] on span "Fit to content" at bounding box center [76, 100] width 22 height 5
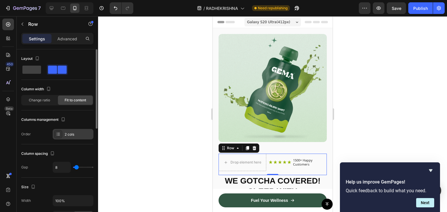
click at [58, 135] on icon at bounding box center [58, 134] width 5 height 5
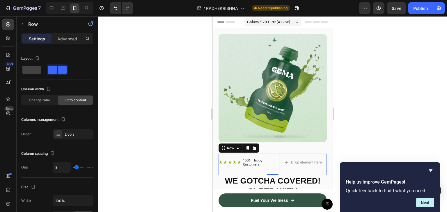
click at [161, 185] on div at bounding box center [272, 114] width 349 height 196
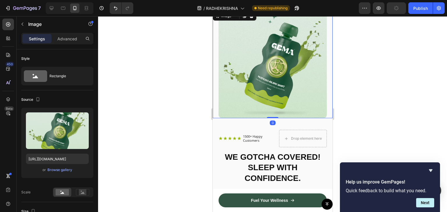
scroll to position [24, 0]
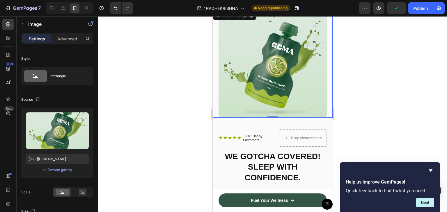
click at [191, 113] on div at bounding box center [272, 114] width 349 height 196
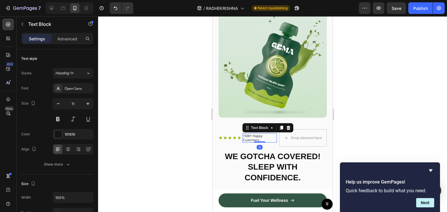
click at [268, 135] on p "1500+ Happy Customers" at bounding box center [259, 138] width 33 height 8
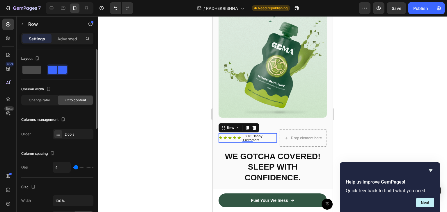
click at [37, 71] on span at bounding box center [31, 70] width 19 height 8
type input "0"
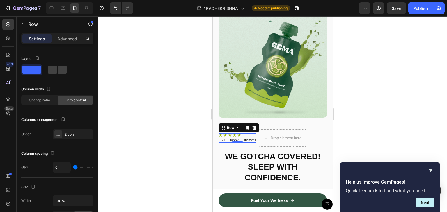
click at [359, 103] on div at bounding box center [272, 114] width 349 height 196
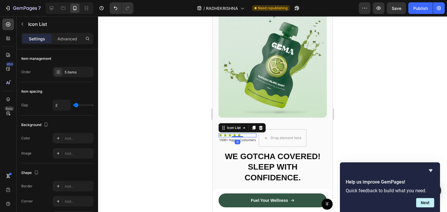
click at [244, 133] on div "Icon Icon Icon Icon Icon" at bounding box center [237, 135] width 38 height 4
click at [58, 134] on div at bounding box center [58, 138] width 8 height 8
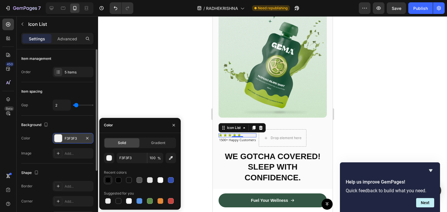
click at [108, 181] on div at bounding box center [108, 180] width 6 height 6
type input "000000"
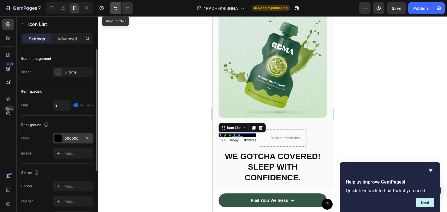
click at [118, 8] on button "Undo/Redo" at bounding box center [116, 8] width 12 height 12
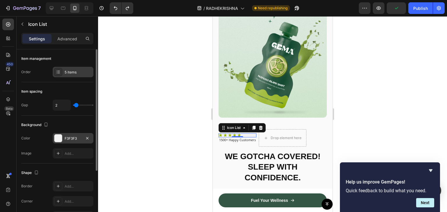
click at [61, 74] on div at bounding box center [58, 72] width 8 height 8
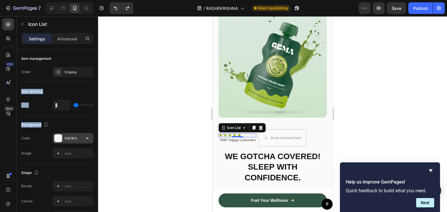
drag, startPoint x: 70, startPoint y: 82, endPoint x: 63, endPoint y: 128, distance: 46.4
click at [63, 128] on div "Item management Order 5 items Item spacing Gap 2 Background The changes might b…" at bounding box center [57, 161] width 72 height 225
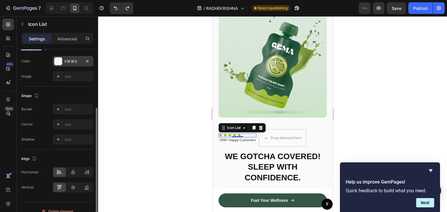
scroll to position [85, 0]
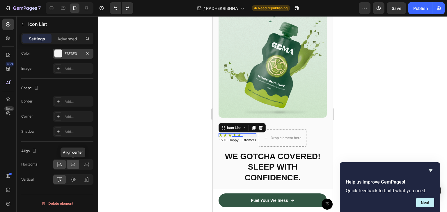
click at [71, 165] on icon at bounding box center [73, 164] width 4 height 5
click at [366, 89] on div at bounding box center [272, 114] width 349 height 196
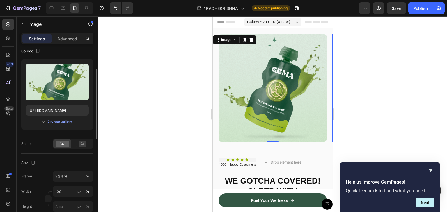
scroll to position [0, 0]
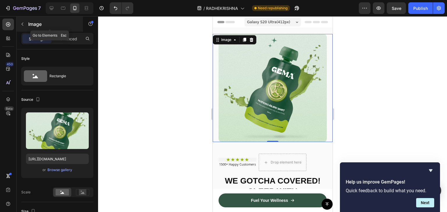
click at [23, 23] on icon "button" at bounding box center [23, 24] width 2 height 3
drag, startPoint x: 313, startPoint y: 61, endPoint x: 387, endPoint y: 6, distance: 92.9
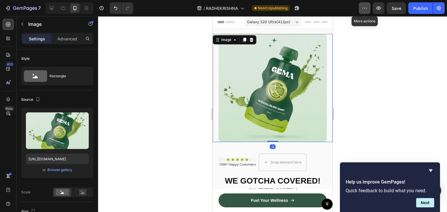
click at [363, 7] on icon "button" at bounding box center [364, 8] width 6 height 6
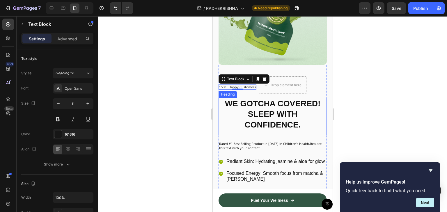
scroll to position [140, 0]
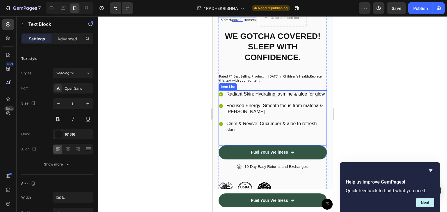
click at [298, 97] on p "Radiant Skin: Hydrating jasmine & aloe for glow" at bounding box center [275, 94] width 99 height 6
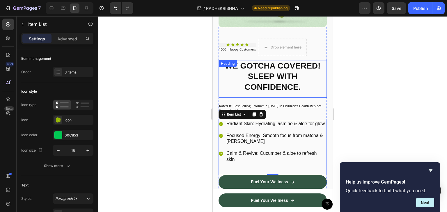
scroll to position [115, 0]
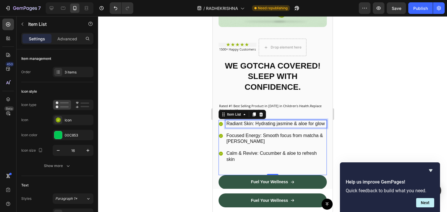
click at [269, 127] on p "Radiant Skin: Hydrating jasmine & aloe for glow" at bounding box center [275, 124] width 99 height 6
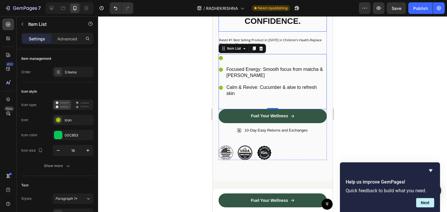
scroll to position [207, 0]
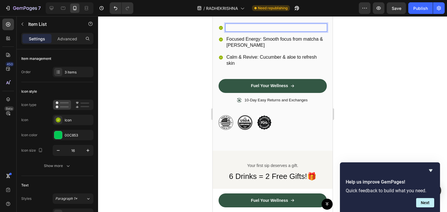
click at [259, 31] on p "Rich Text Editor. Editing area: main" at bounding box center [275, 28] width 99 height 6
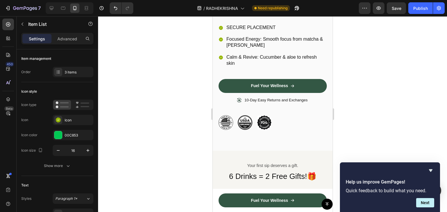
click at [264, 31] on p "SECURE PLACEMENT" at bounding box center [275, 28] width 99 height 6
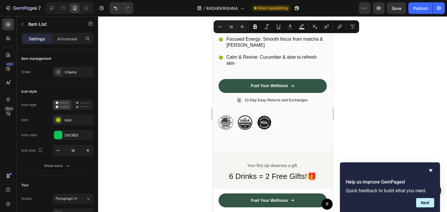
click at [264, 31] on p "SECURE PLACEMENT" at bounding box center [275, 28] width 99 height 6
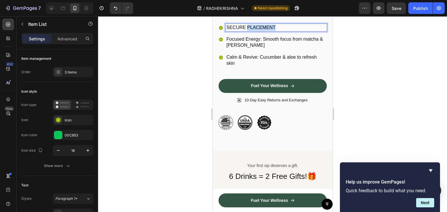
click at [264, 31] on p "SECURE PLACEMENT" at bounding box center [275, 28] width 99 height 6
click at [237, 31] on p "SECURE PLACEMENT" at bounding box center [275, 28] width 99 height 6
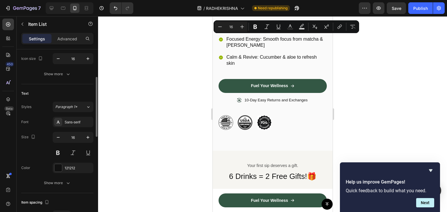
scroll to position [93, 0]
click at [86, 121] on div "Sans-serif" at bounding box center [78, 120] width 27 height 5
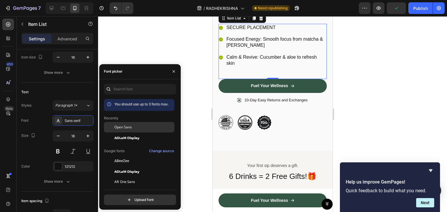
click at [134, 123] on div "Open Sans" at bounding box center [139, 127] width 70 height 10
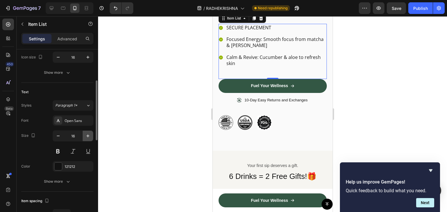
click at [86, 135] on icon "button" at bounding box center [88, 136] width 6 height 6
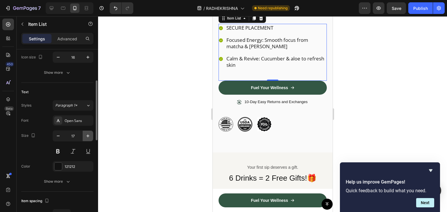
type input "18"
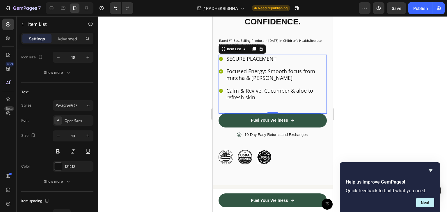
scroll to position [176, 0]
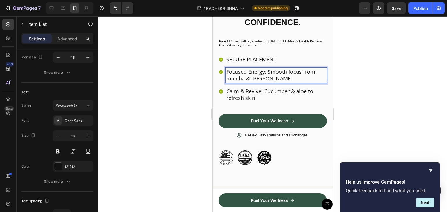
click at [277, 82] on p "Focused Energy: Smooth focus from matcha & [PERSON_NAME]" at bounding box center [275, 76] width 99 height 14
click at [265, 82] on p "Focused Energy: Smooth focus from matcha & [PERSON_NAME]" at bounding box center [275, 76] width 99 height 14
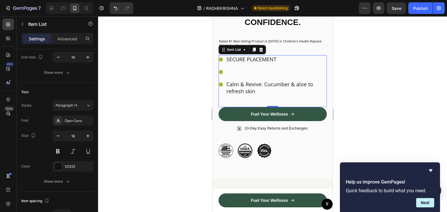
click at [359, 85] on div at bounding box center [272, 114] width 349 height 196
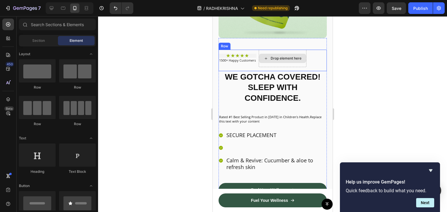
scroll to position [0, 0]
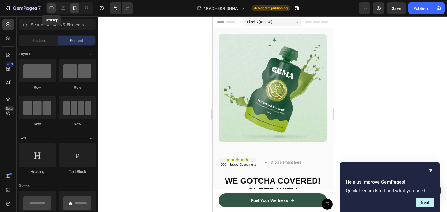
click at [54, 8] on icon at bounding box center [52, 8] width 6 height 6
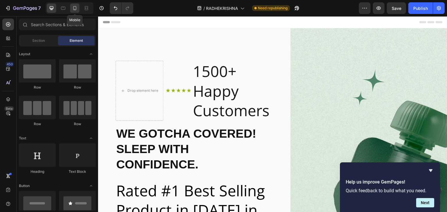
click at [77, 6] on icon at bounding box center [75, 8] width 6 height 6
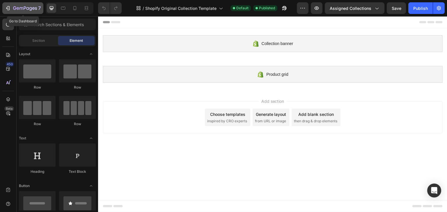
click at [10, 10] on icon "button" at bounding box center [8, 8] width 6 height 6
